Goal: Task Accomplishment & Management: Use online tool/utility

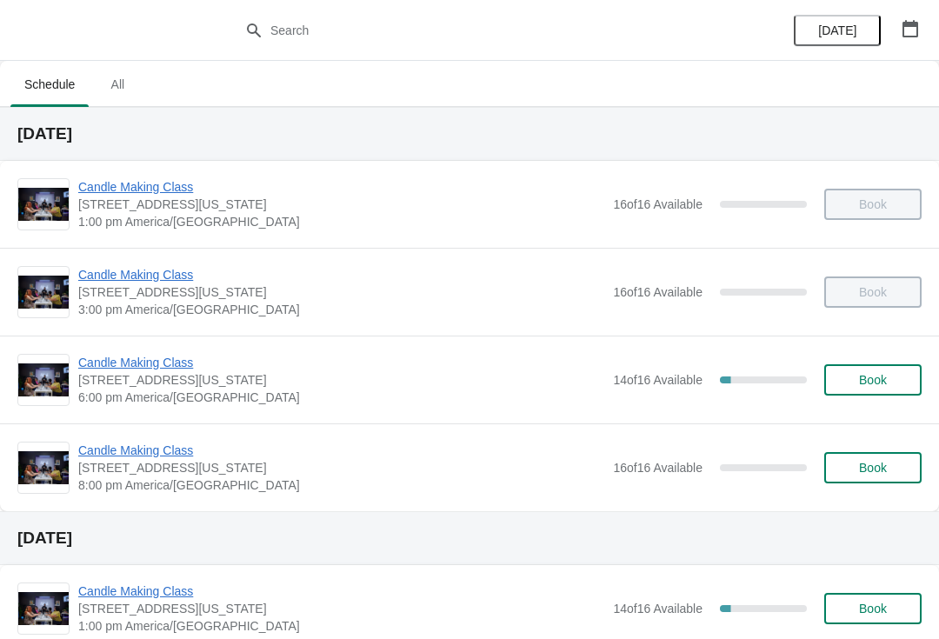
click at [156, 368] on span "Candle Making Class" at bounding box center [341, 362] width 526 height 17
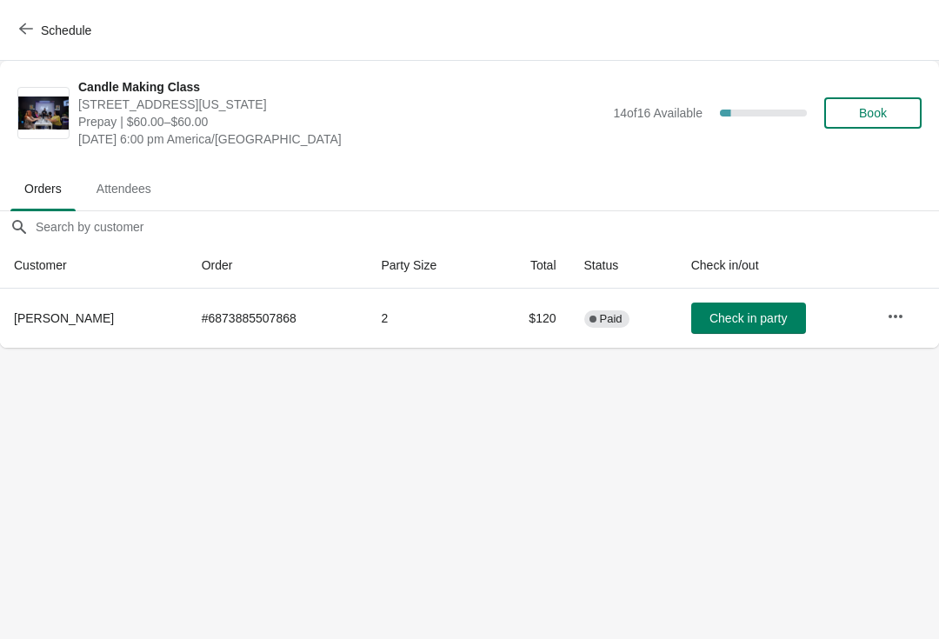
click at [909, 323] on button "button" at bounding box center [895, 316] width 31 height 31
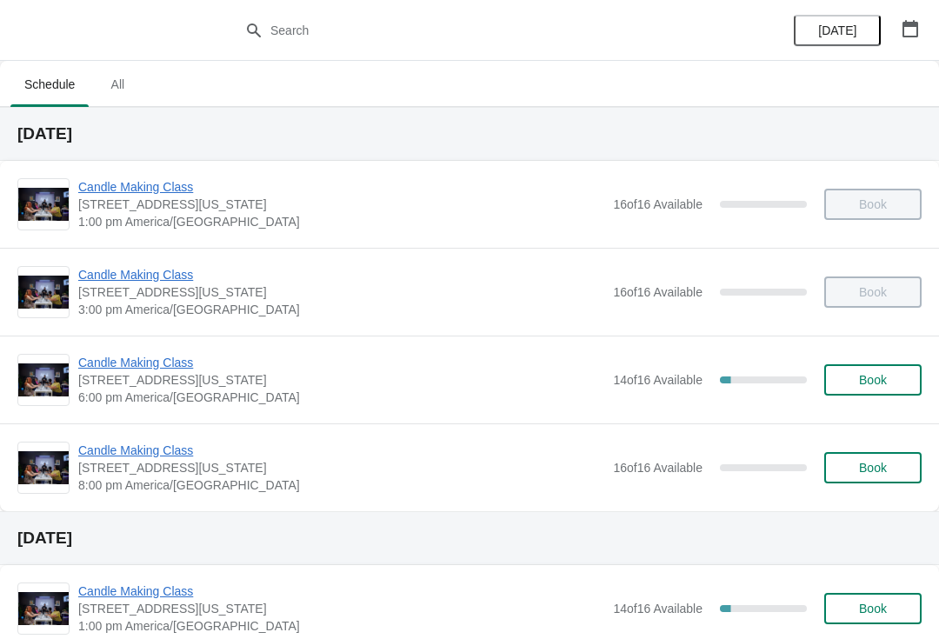
click at [190, 355] on span "Candle Making Class" at bounding box center [341, 362] width 526 height 17
click at [114, 370] on span "Candle Making Class" at bounding box center [341, 362] width 526 height 17
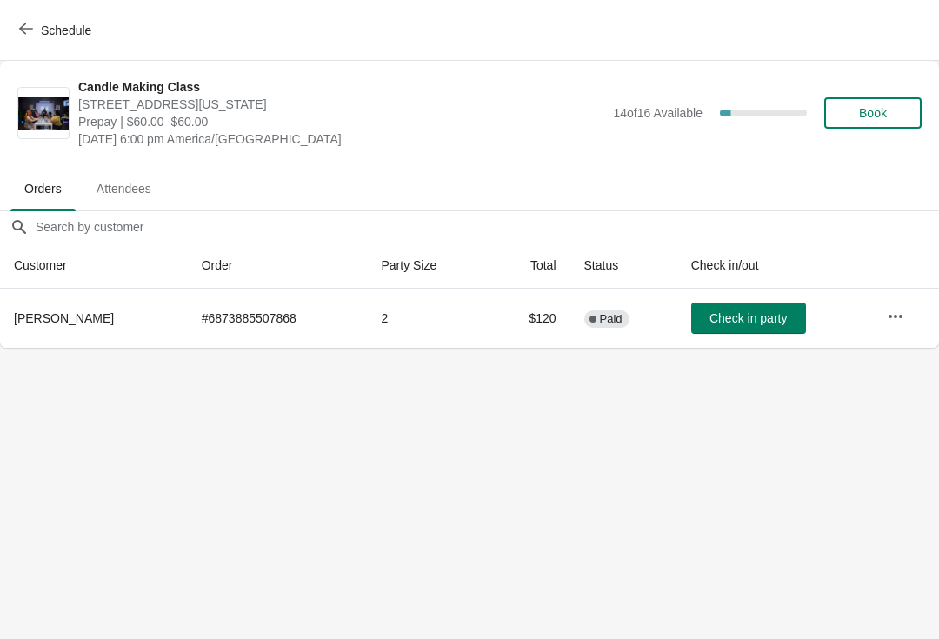
click at [910, 316] on button "button" at bounding box center [895, 316] width 31 height 31
